Goal: Find specific page/section: Find specific page/section

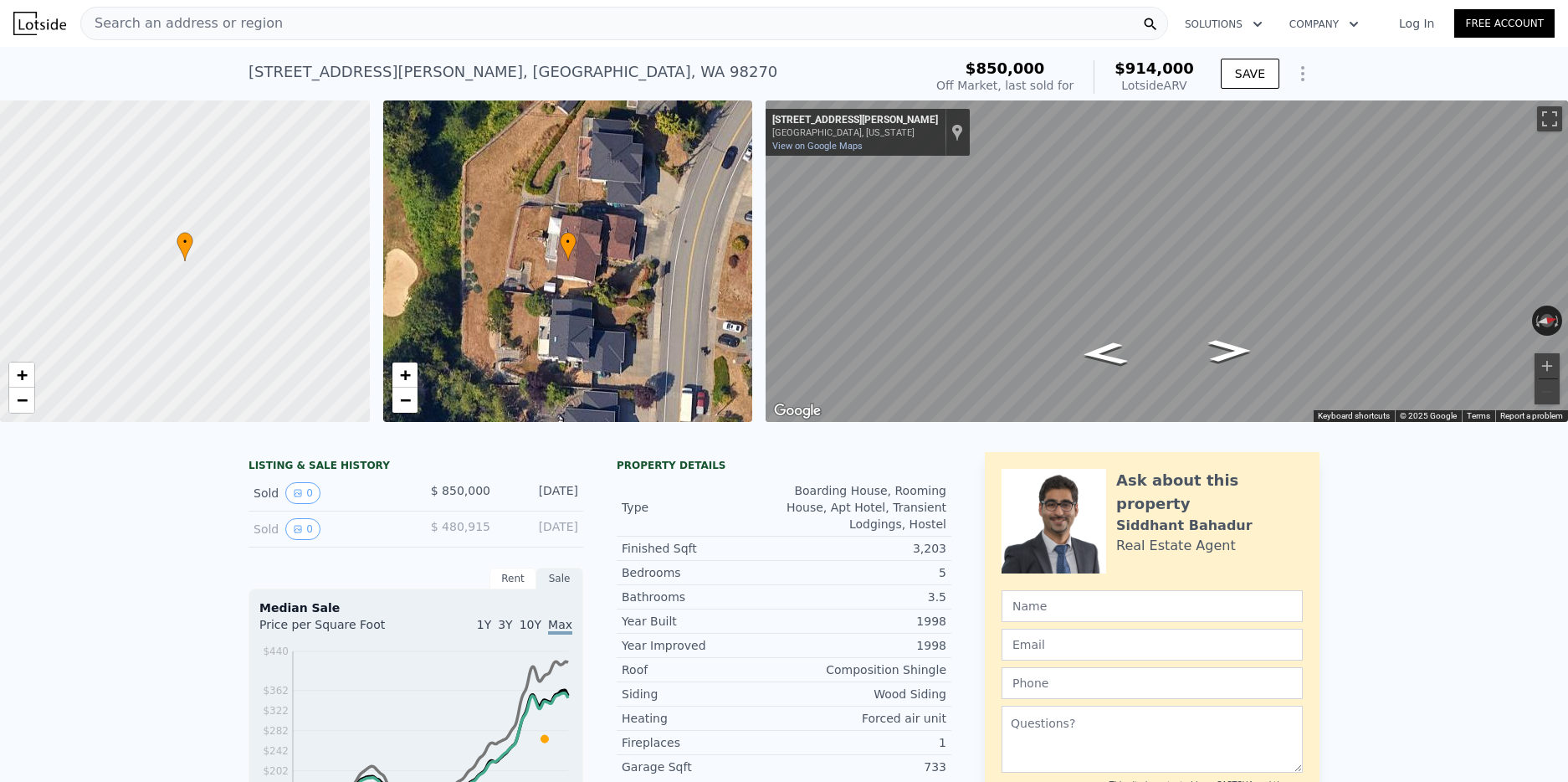
click at [294, 25] on div "Search an address or region" at bounding box center [624, 23] width 1088 height 33
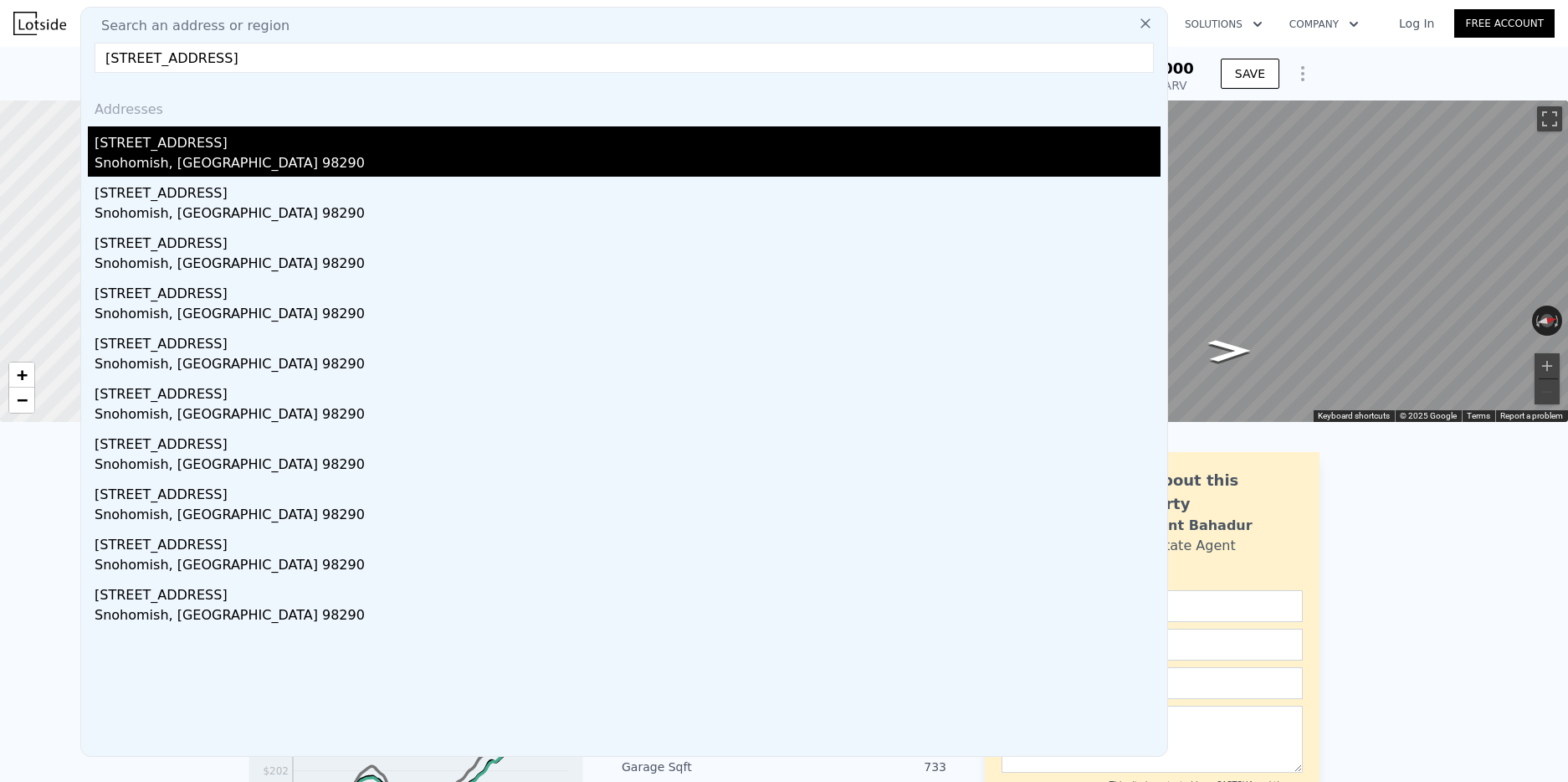
type input "[STREET_ADDRESS]"
click at [175, 162] on div "Snohomish, [GEOGRAPHIC_DATA] 98290" at bounding box center [627, 165] width 1066 height 23
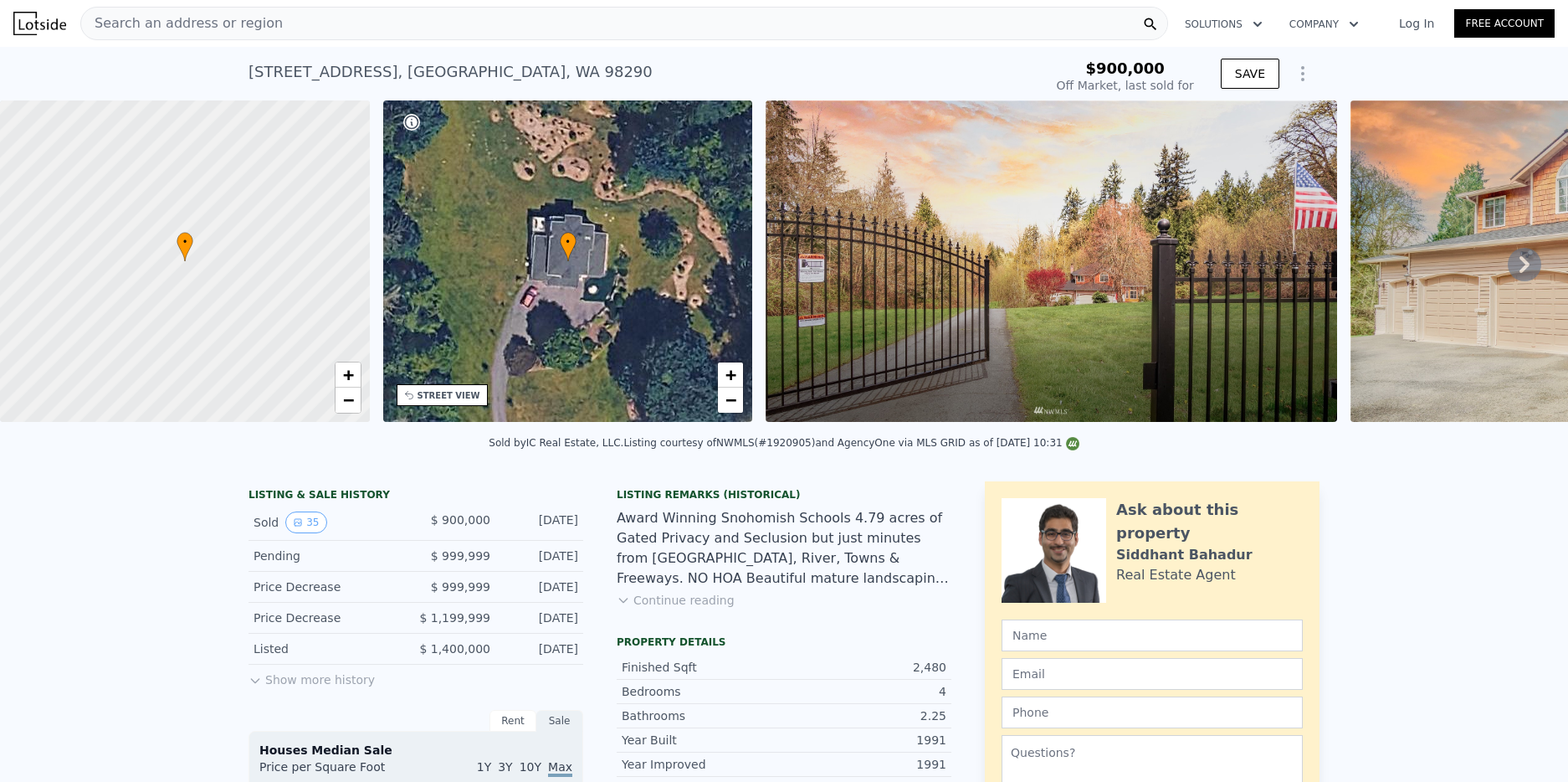
click at [1516, 261] on icon at bounding box center [1524, 264] width 33 height 33
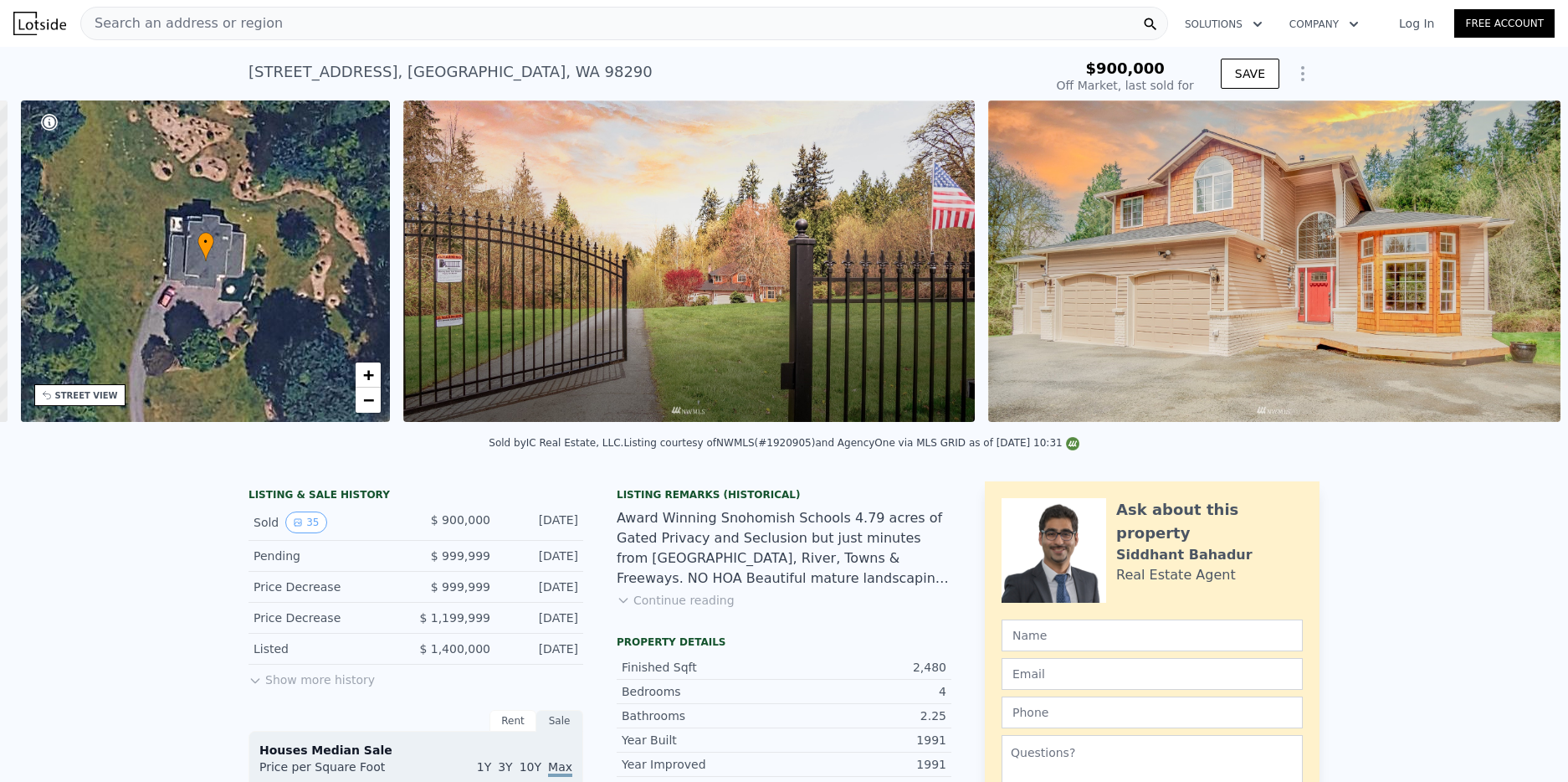
scroll to position [0, 390]
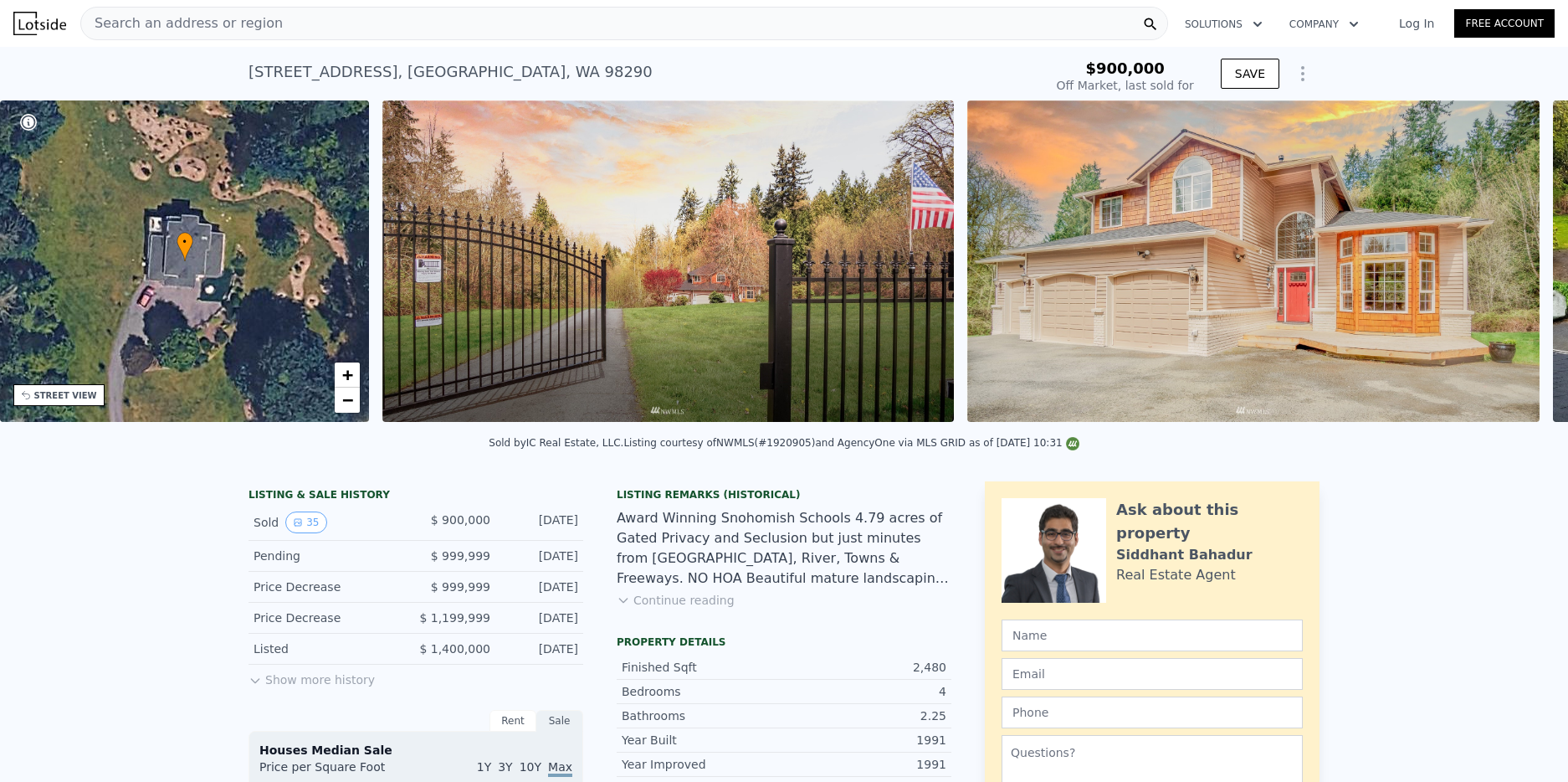
click at [1516, 261] on img at bounding box center [1252, 261] width 571 height 321
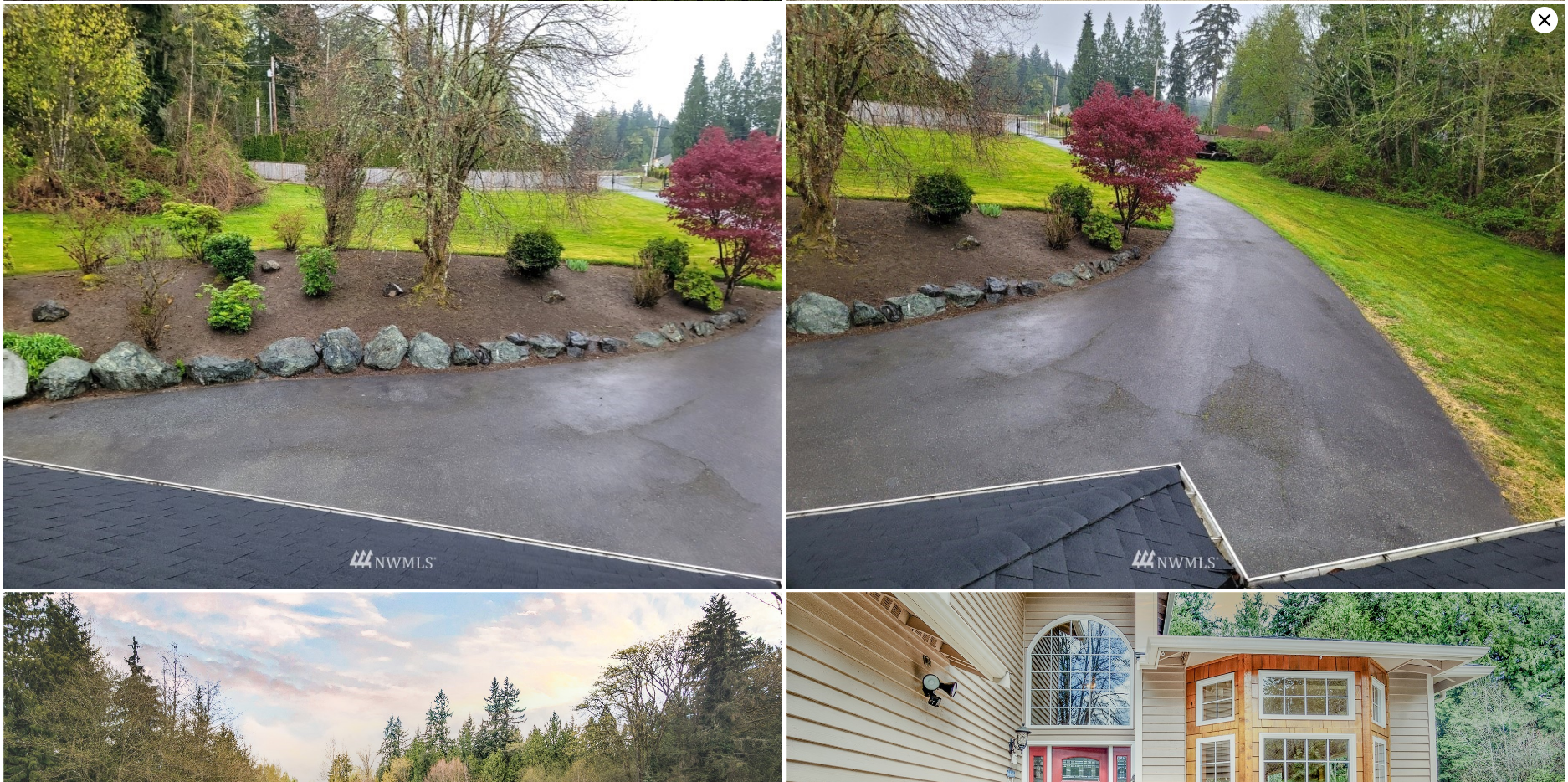
scroll to position [0, 0]
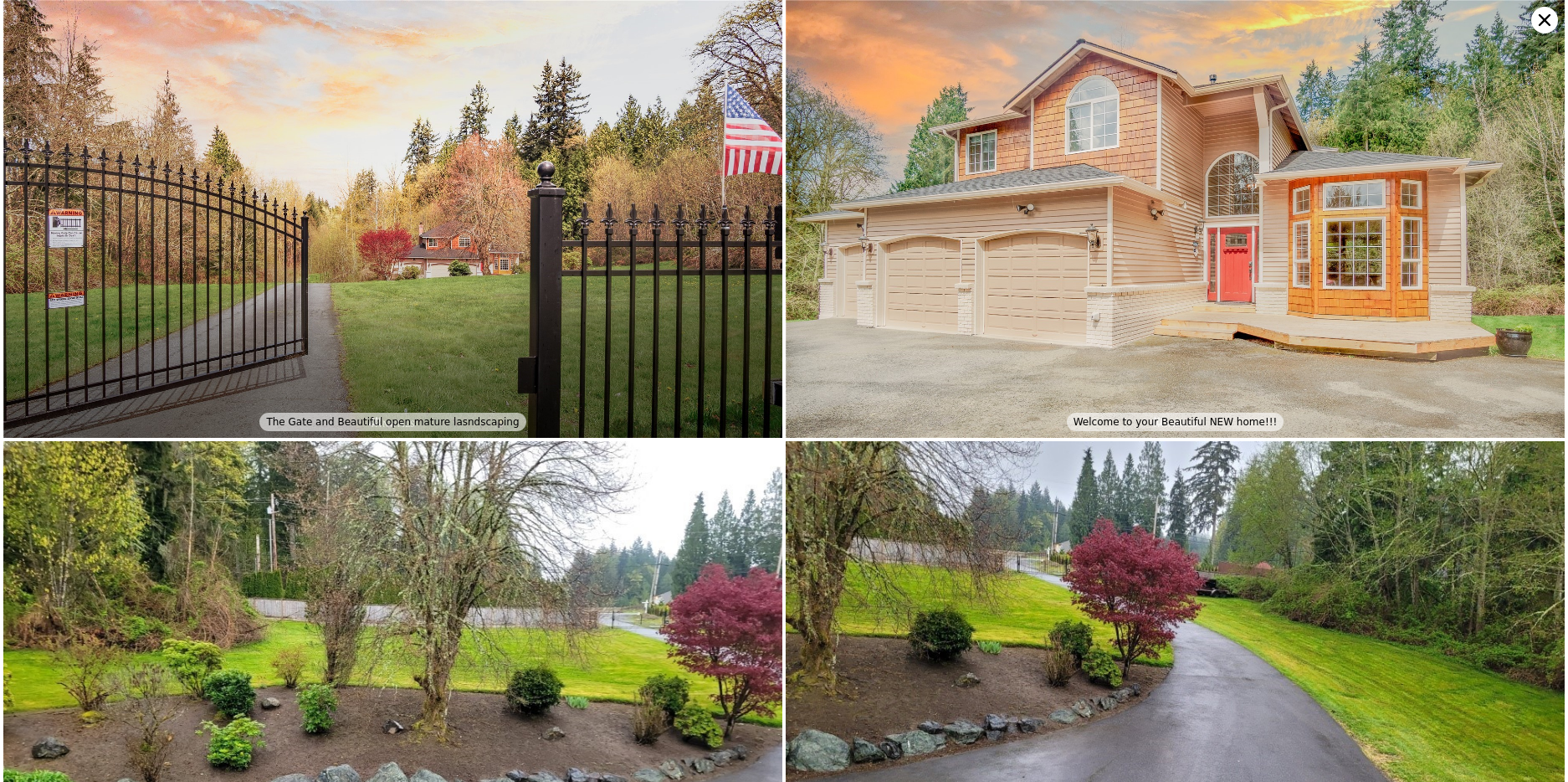
click at [1542, 20] on icon at bounding box center [1545, 20] width 27 height 27
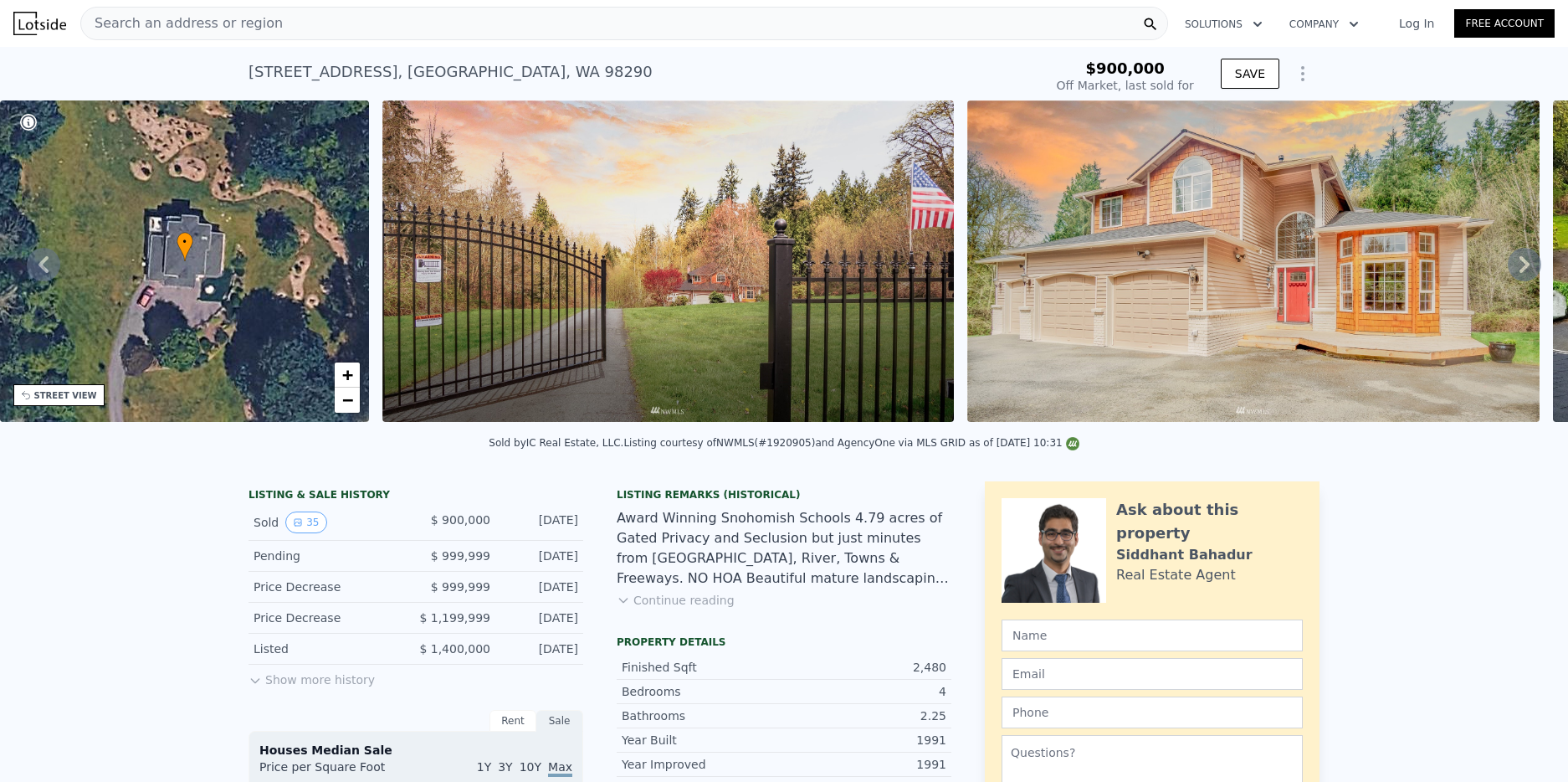
click at [1542, 20] on link "Free Account" at bounding box center [1504, 23] width 100 height 29
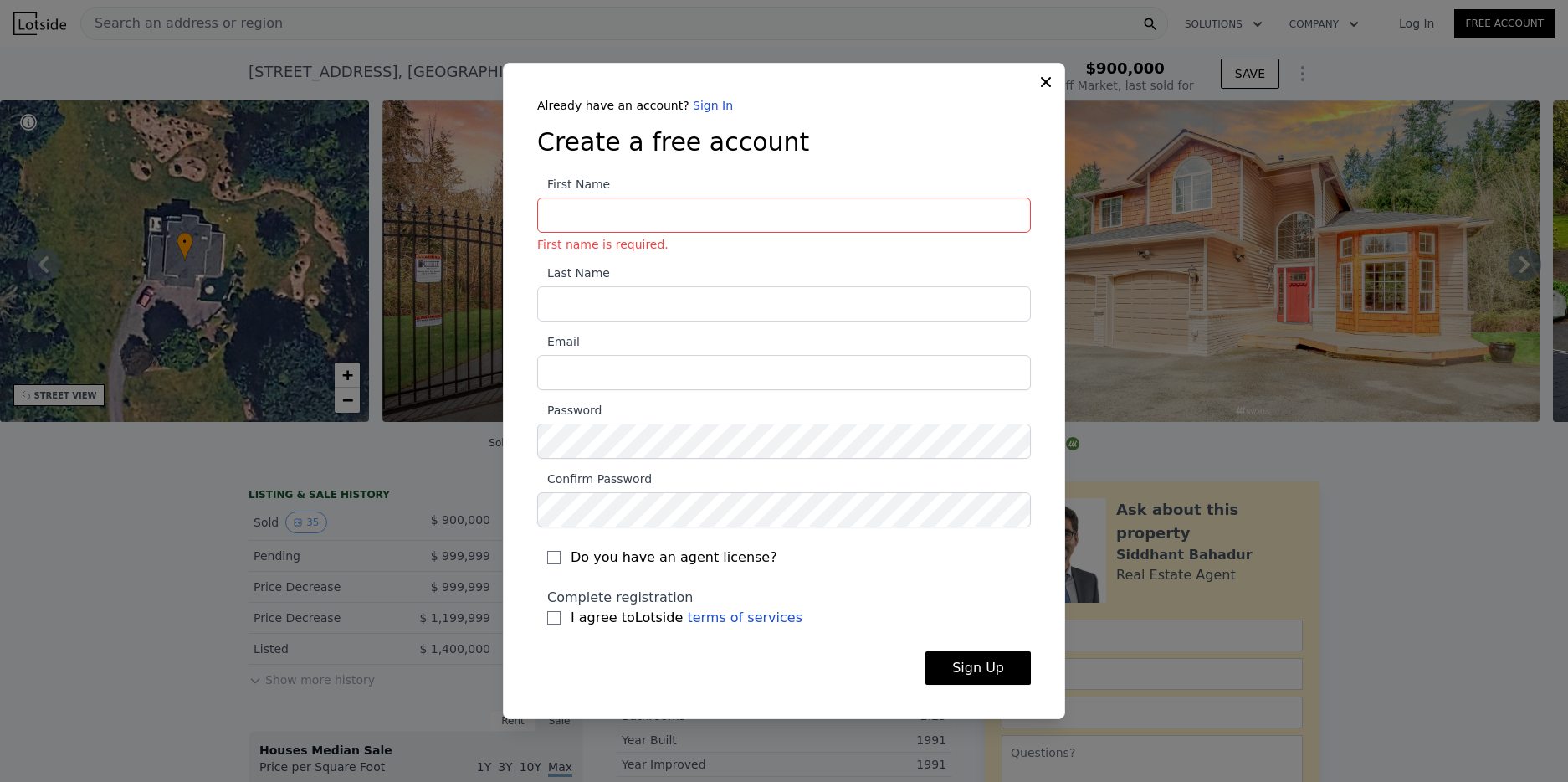
click at [1052, 91] on div "Already have an account? Sign In Create a free account First Name First name is…" at bounding box center [784, 391] width 562 height 656
click at [1046, 86] on icon at bounding box center [1045, 82] width 17 height 17
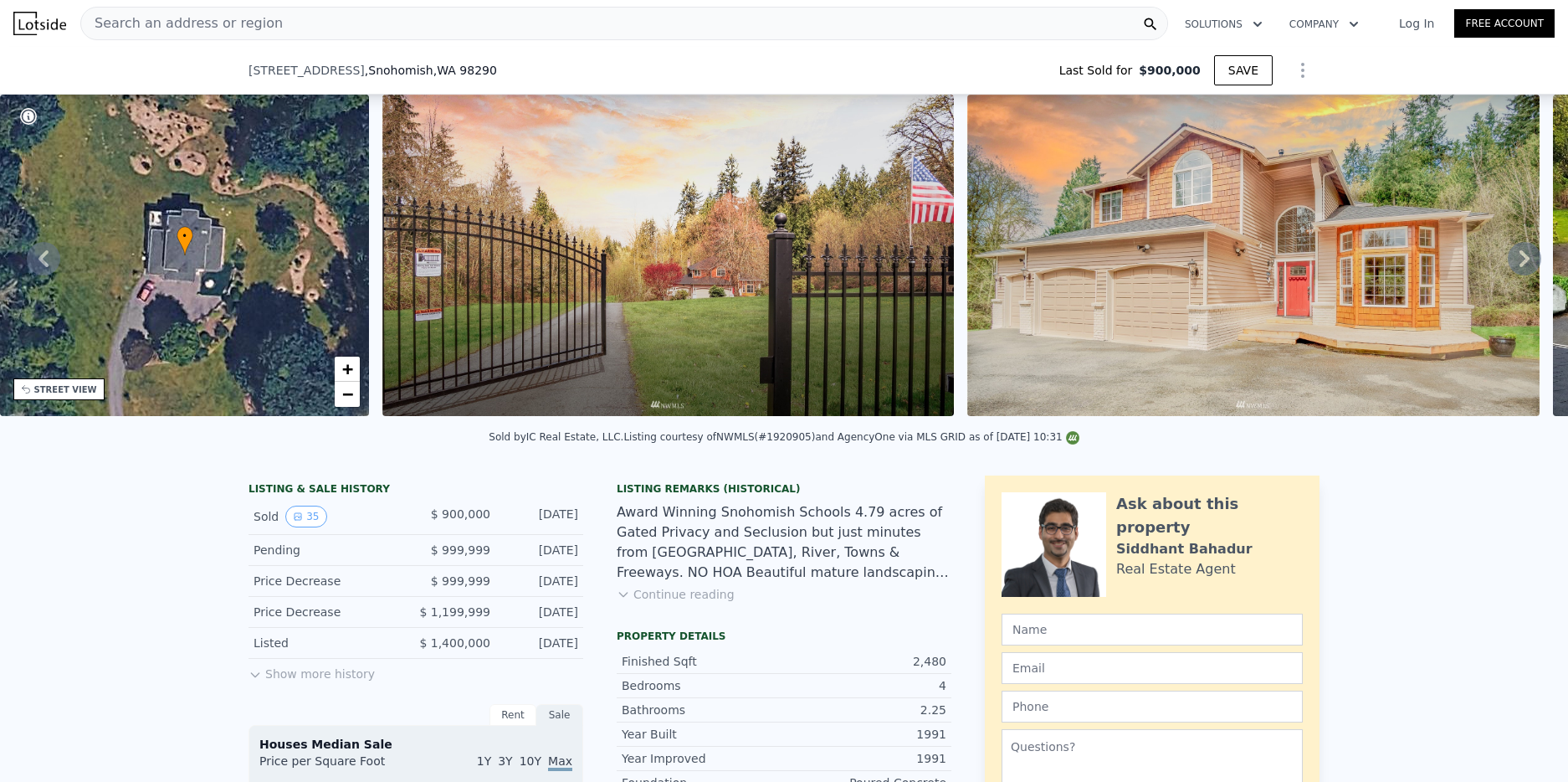
scroll to position [414, 0]
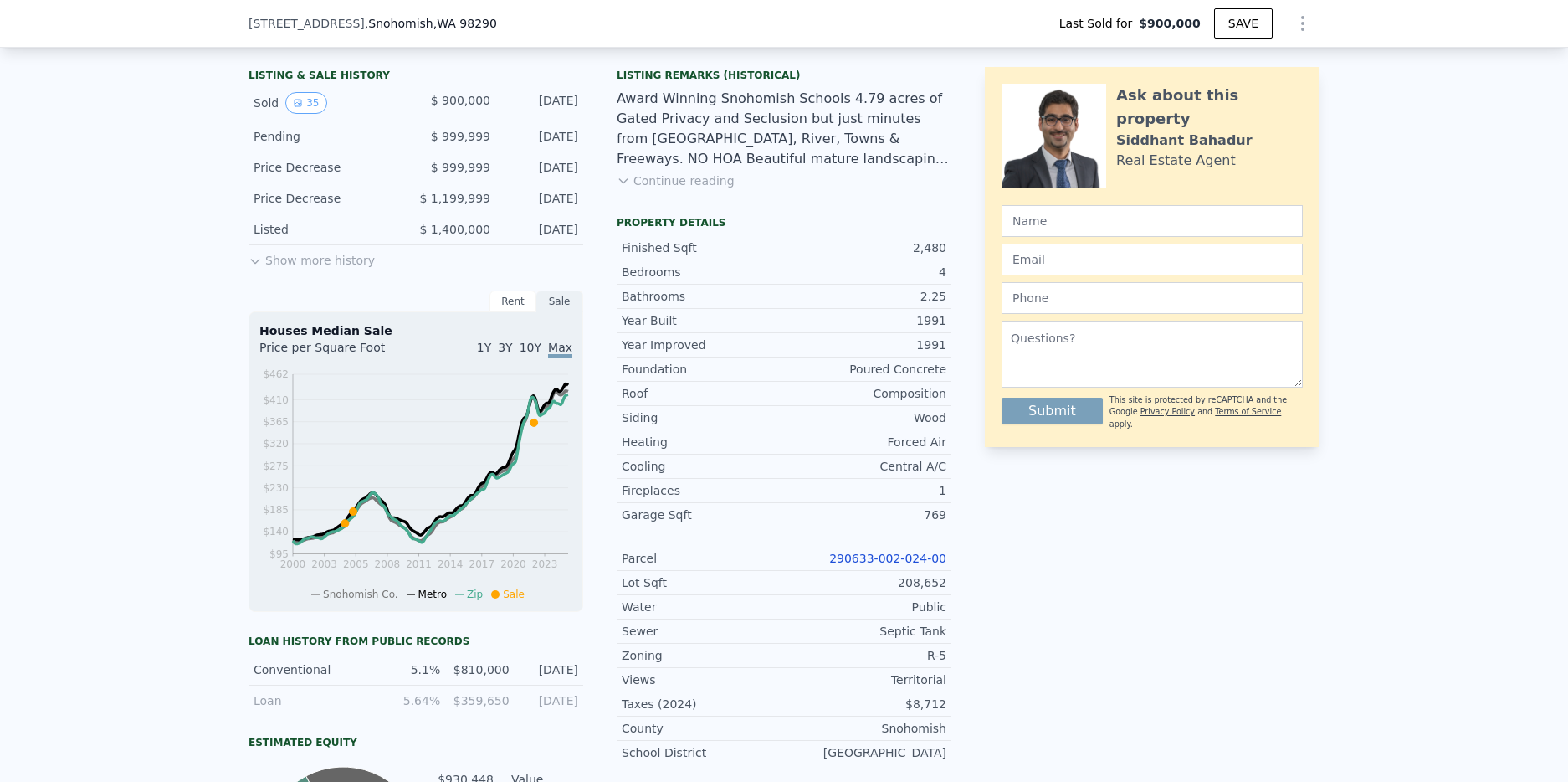
click at [874, 559] on link "290633-002-024-00" at bounding box center [887, 558] width 117 height 14
